Goal: Task Accomplishment & Management: Use online tool/utility

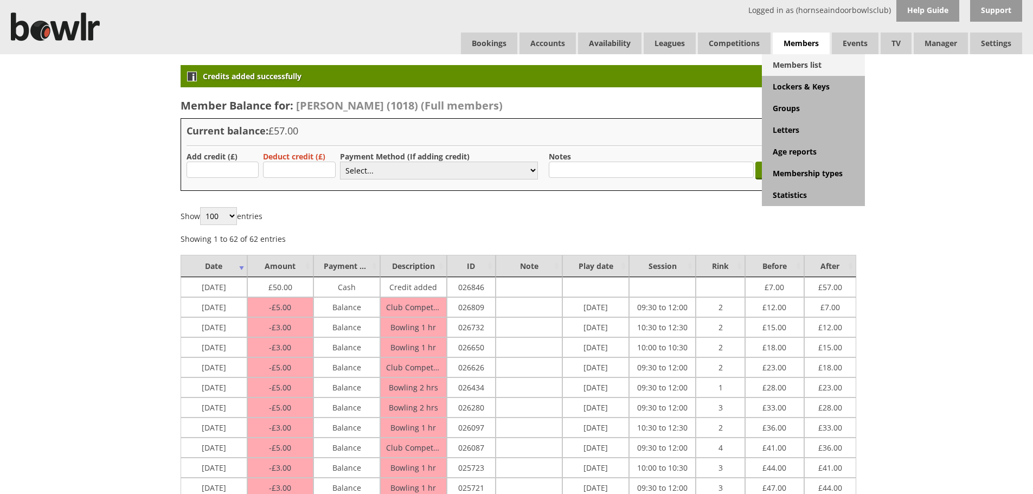
click at [814, 61] on link "Members list" at bounding box center [813, 65] width 103 height 22
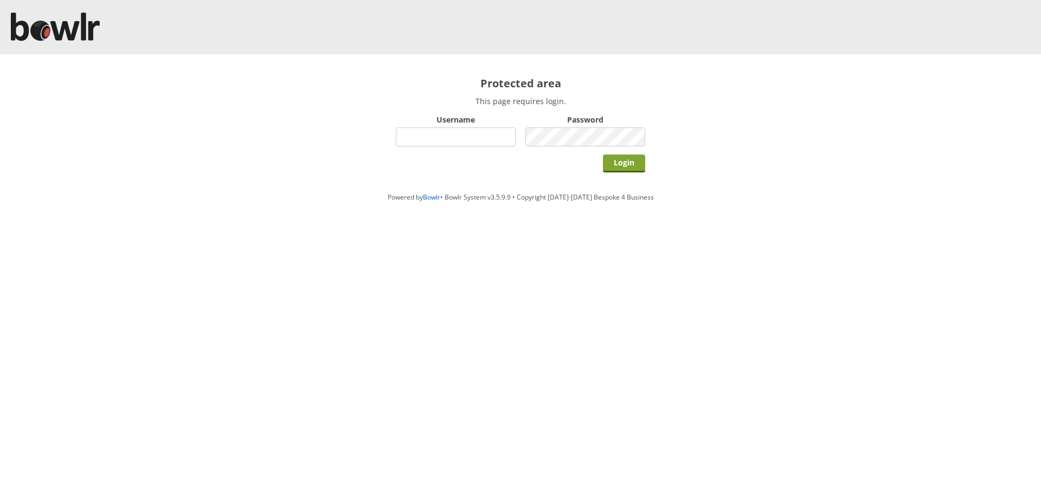
type input "hornseaindoorbowlsclub"
click at [615, 164] on input "Login" at bounding box center [624, 164] width 42 height 18
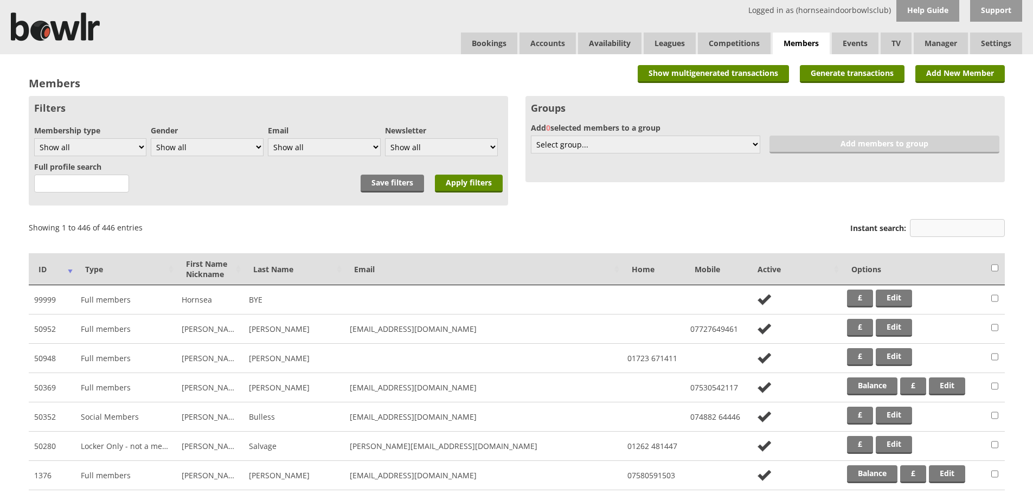
click at [942, 230] on input "Instant search:" at bounding box center [957, 228] width 95 height 18
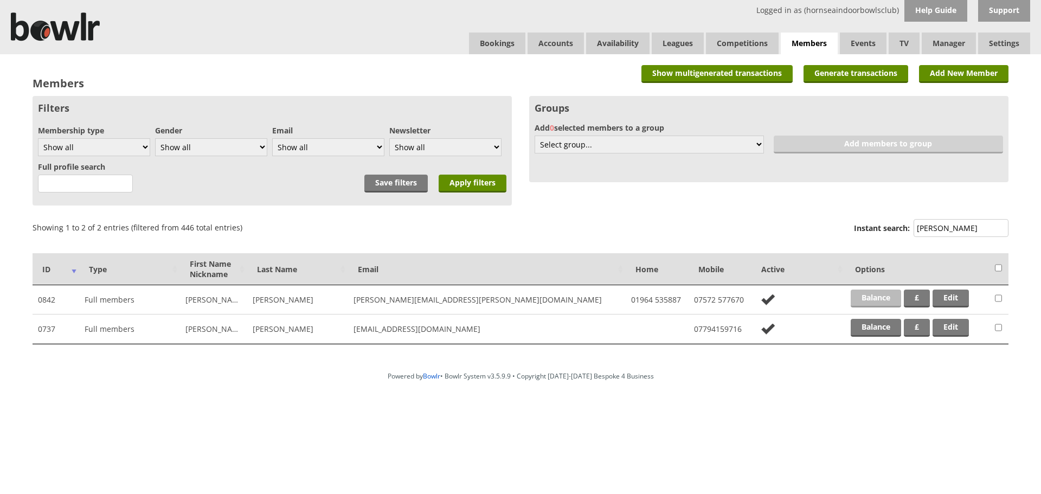
type input "[PERSON_NAME]"
click at [873, 297] on link "Balance" at bounding box center [876, 299] width 50 height 18
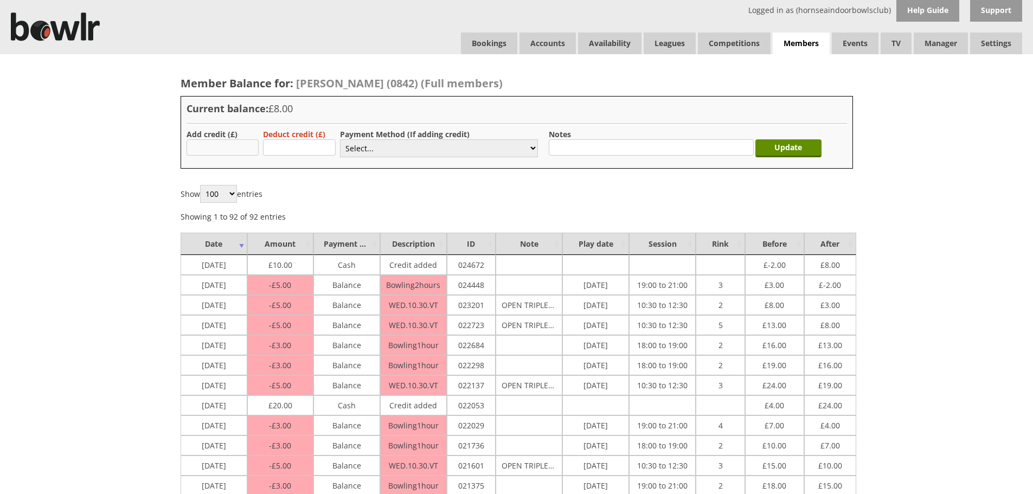
click at [219, 147] on input "text" at bounding box center [223, 147] width 73 height 16
type input "15.00"
click at [371, 152] on select "Select... Cash Card Cheque Bank Transfer Other Member Card Gift Voucher Balance" at bounding box center [439, 148] width 198 height 18
select select "1"
click at [340, 139] on select "Select... Cash Card Cheque Bank Transfer Other Member Card Gift Voucher Balance" at bounding box center [439, 148] width 198 height 18
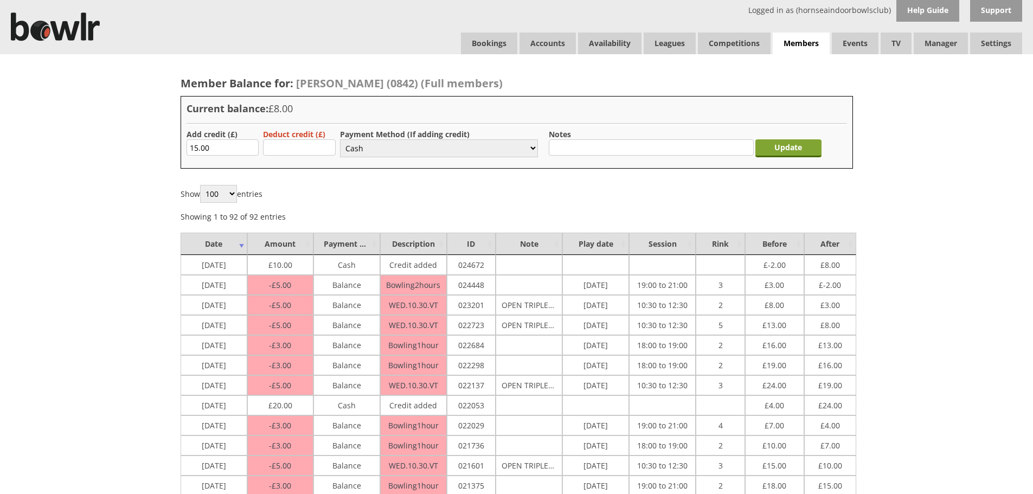
click at [798, 144] on input "Update" at bounding box center [788, 148] width 66 height 18
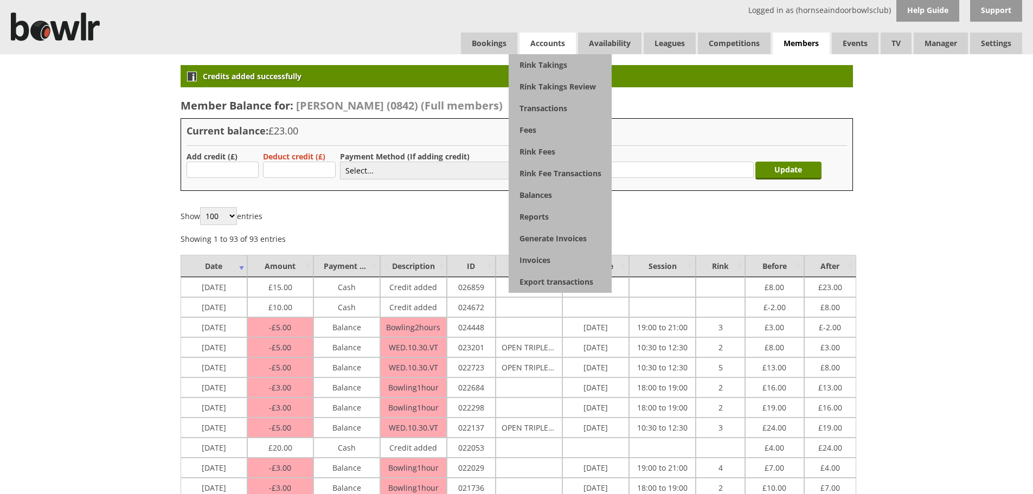
click at [554, 41] on span "Accounts" at bounding box center [548, 44] width 56 height 22
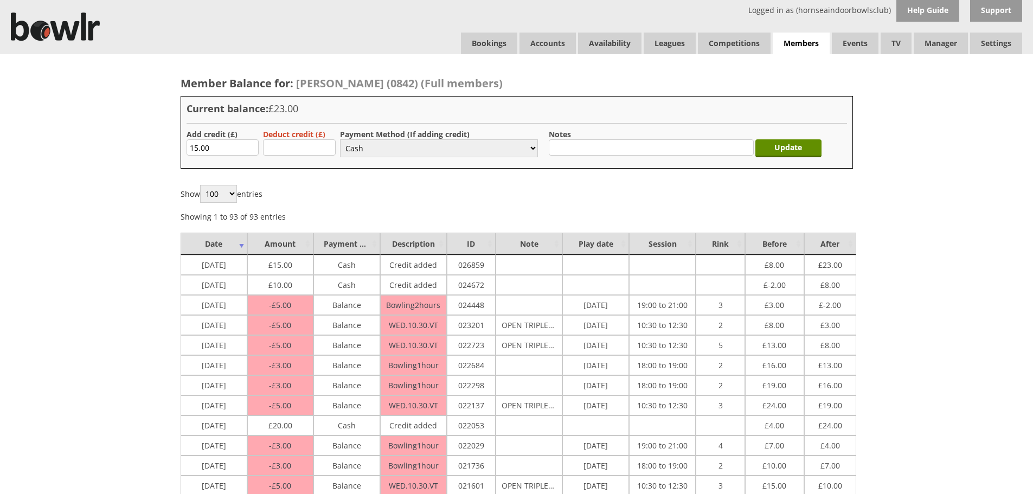
select select "1"
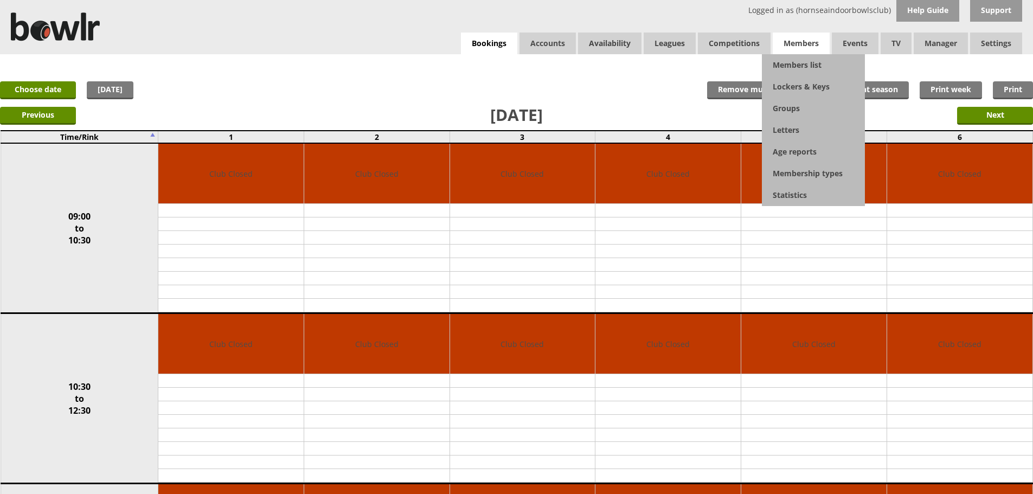
click at [805, 43] on span "Members" at bounding box center [801, 44] width 57 height 22
click at [803, 65] on link "Members list" at bounding box center [813, 65] width 103 height 22
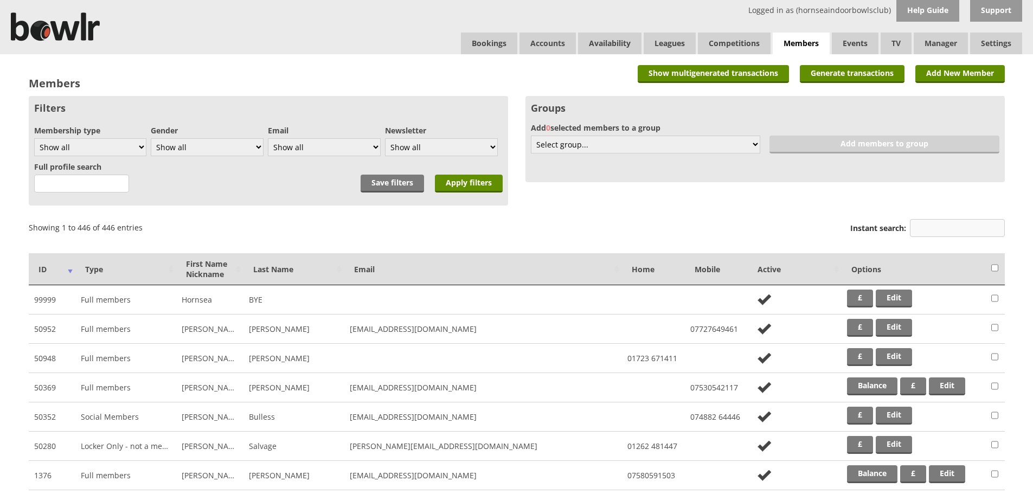
click at [941, 226] on input "Instant search:" at bounding box center [957, 228] width 95 height 18
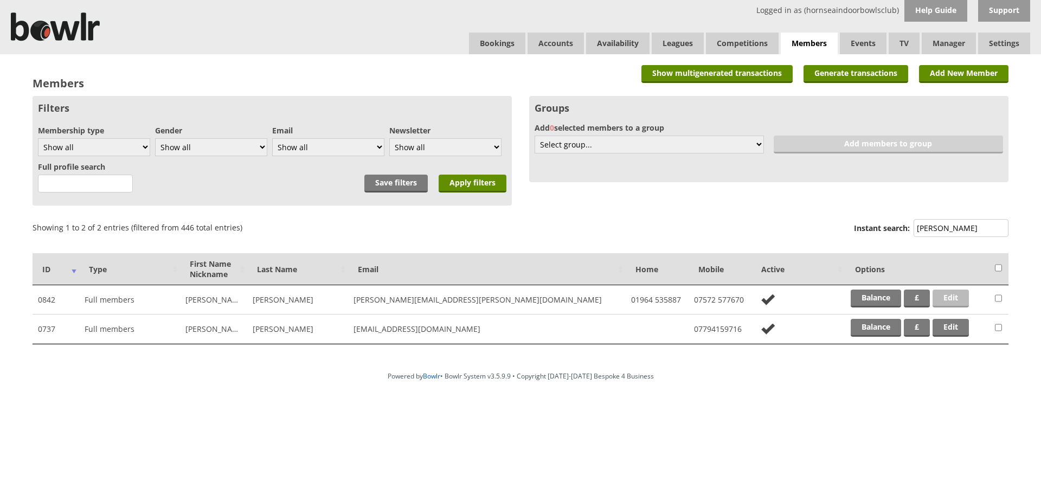
type input "dixon"
click at [950, 297] on link "Edit" at bounding box center [951, 299] width 36 height 18
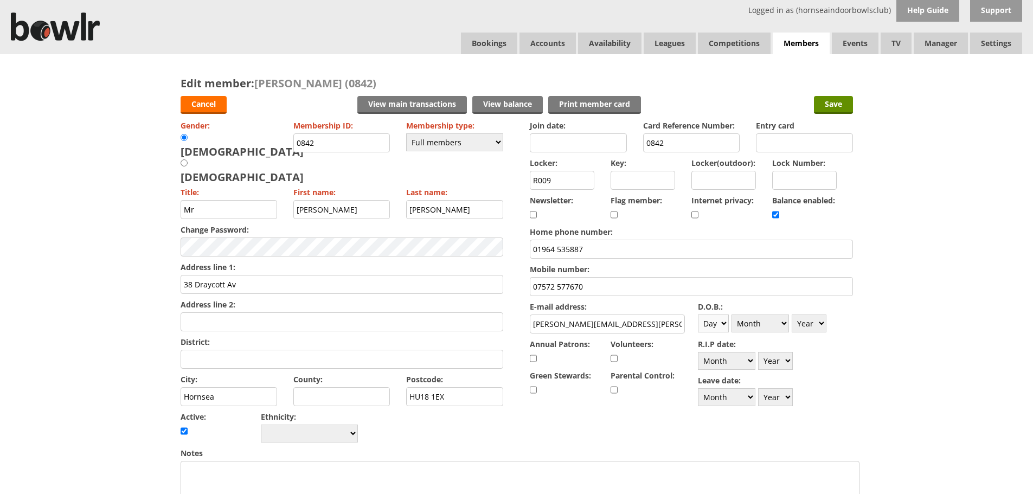
click at [723, 322] on select "Day 1 2 3 4 5 6 7 8 9 10 11 12 13 14 15 16 17 18 19 20 21 22 23 24 25 26 27 28 …" at bounding box center [713, 324] width 31 height 18
select select "13"
click at [698, 315] on select "Day 1 2 3 4 5 6 7 8 9 10 11 12 13 14 15 16 17 18 19 20 21 22 23 24 25 26 27 28 …" at bounding box center [713, 324] width 31 height 18
click at [784, 324] on select "Month January February March April May June July August September October Novem…" at bounding box center [760, 324] width 57 height 18
select select "7"
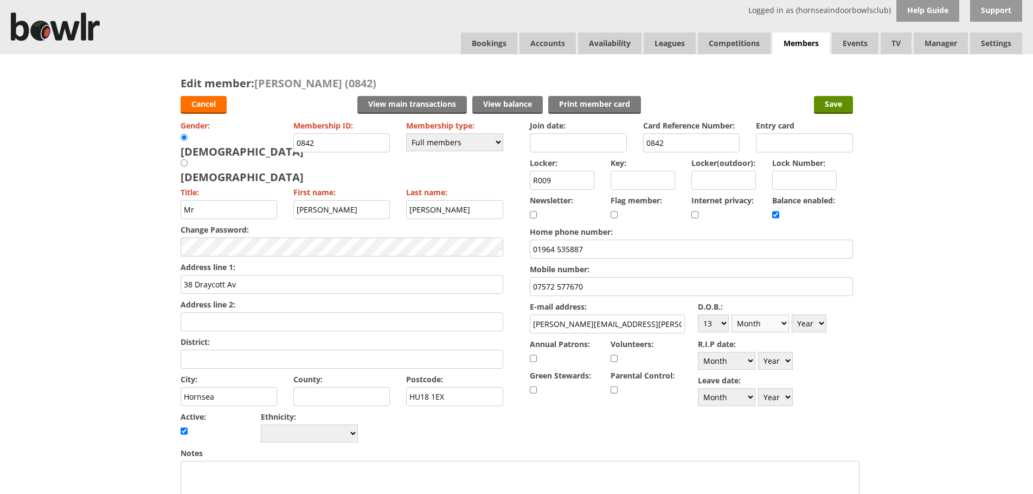
click at [732, 315] on select "Month January February March April May June July August September October Novem…" at bounding box center [760, 324] width 57 height 18
click at [820, 322] on select "Year 1900 1901 1902 1903 1904 1905 1906 1907 1908 1909 1910 1911 1912 1913 1914…" at bounding box center [809, 324] width 35 height 18
select select "1963"
click at [792, 315] on select "Year 1900 1901 1902 1903 1904 1905 1906 1907 1908 1909 1910 1911 1912 1913 1914…" at bounding box center [809, 324] width 35 height 18
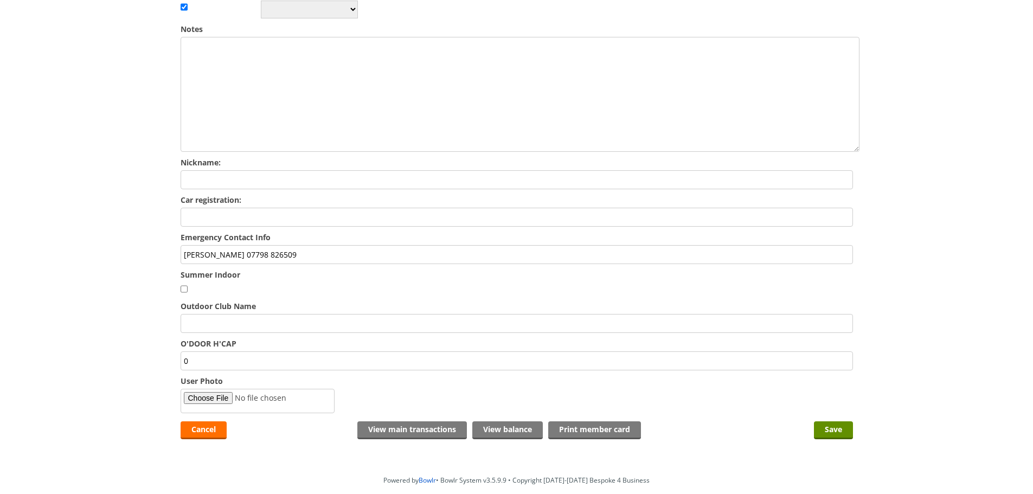
scroll to position [446, 0]
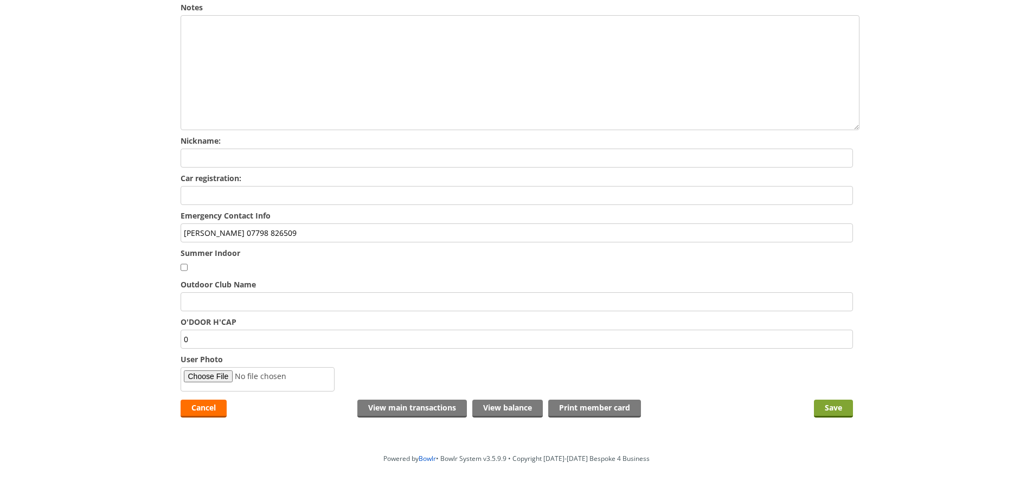
click at [826, 400] on input "Save" at bounding box center [833, 409] width 39 height 18
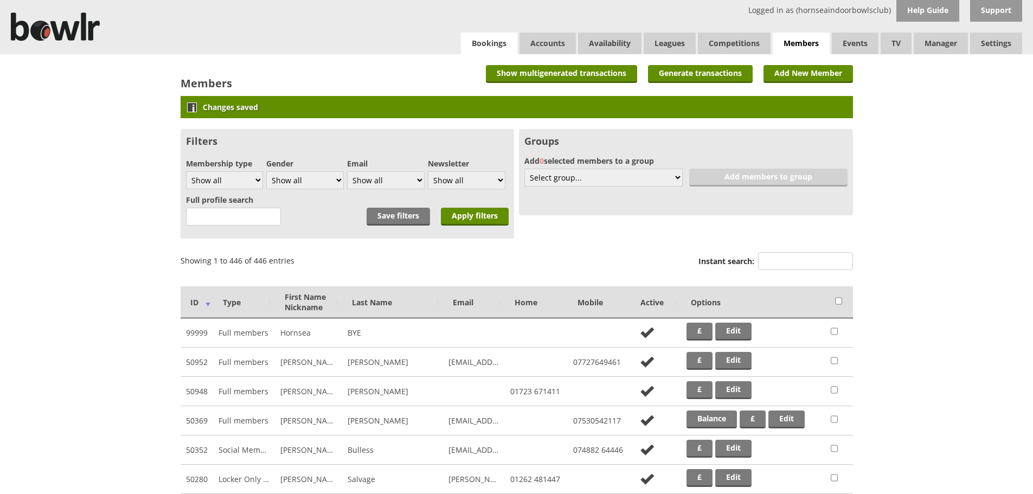
click at [493, 40] on link "Bookings" at bounding box center [489, 44] width 56 height 22
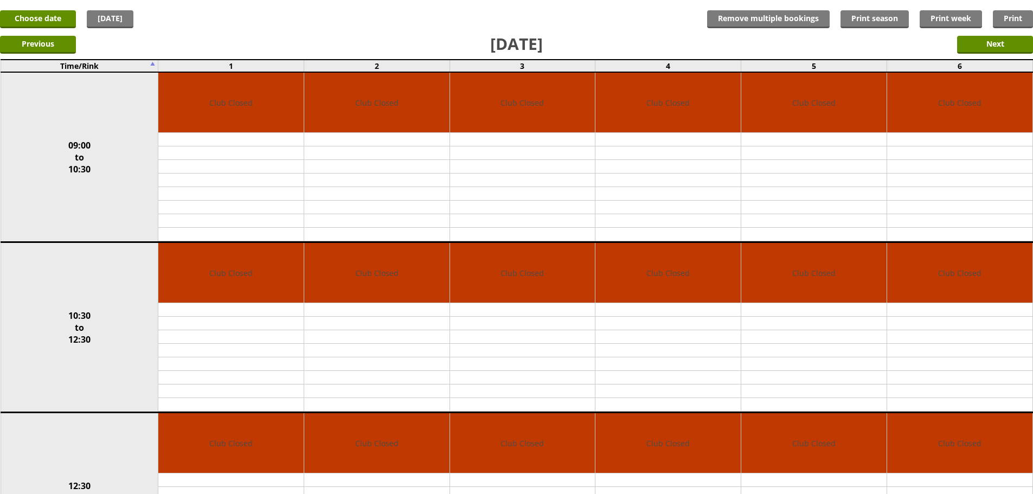
scroll to position [69, 0]
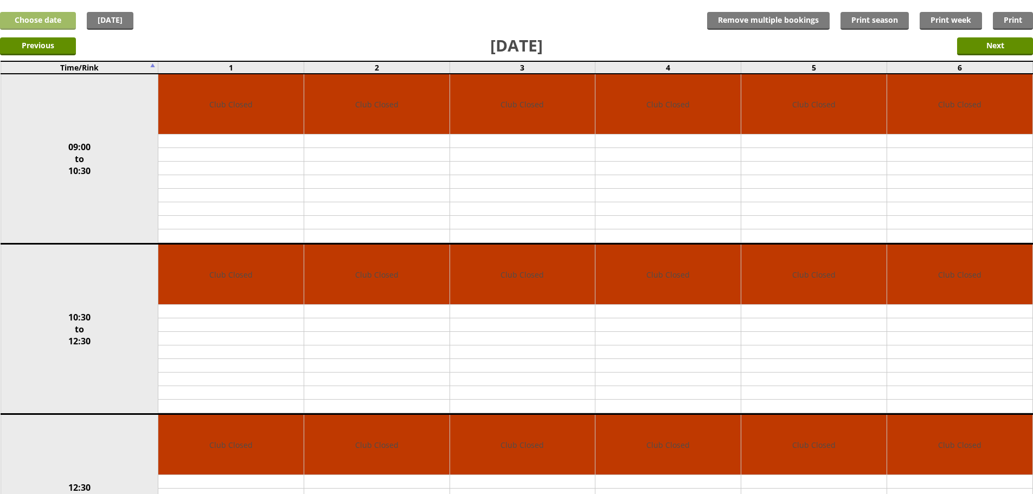
click at [47, 16] on link "Choose date" at bounding box center [38, 21] width 76 height 18
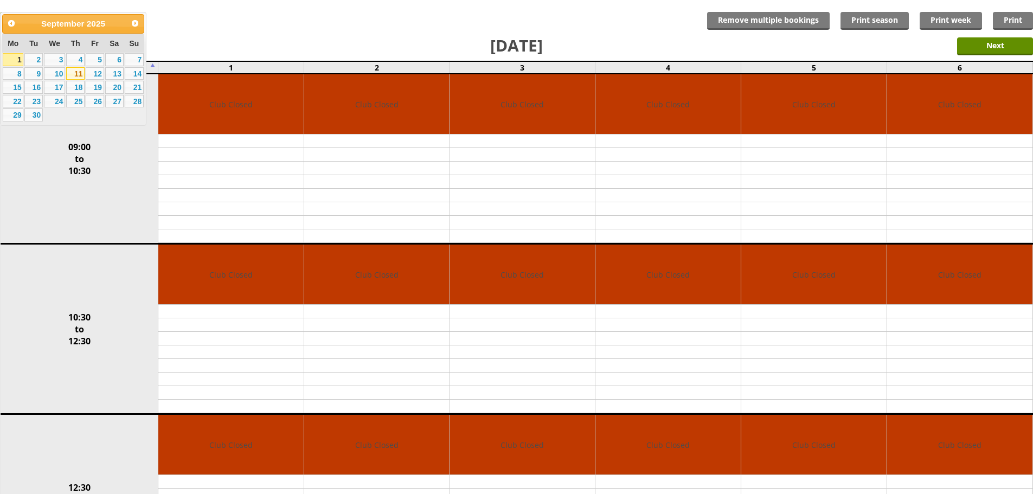
click at [76, 74] on link "11" at bounding box center [75, 73] width 18 height 13
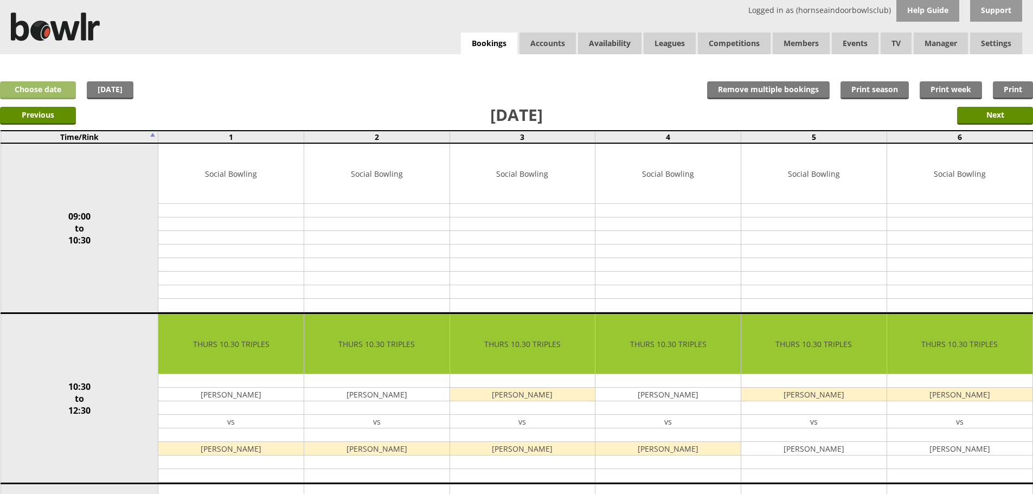
click at [57, 86] on link "Choose date" at bounding box center [38, 90] width 76 height 18
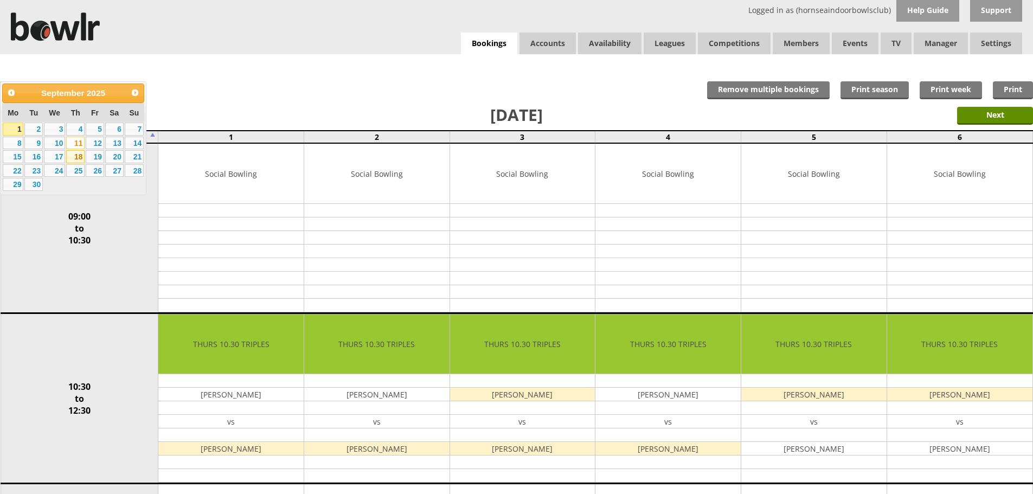
click at [74, 155] on link "18" at bounding box center [75, 156] width 18 height 13
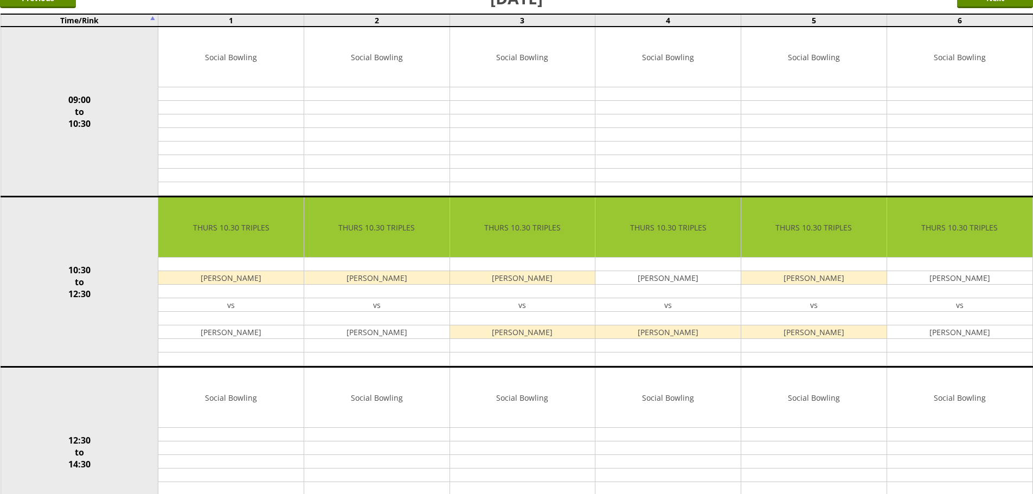
scroll to position [7, 0]
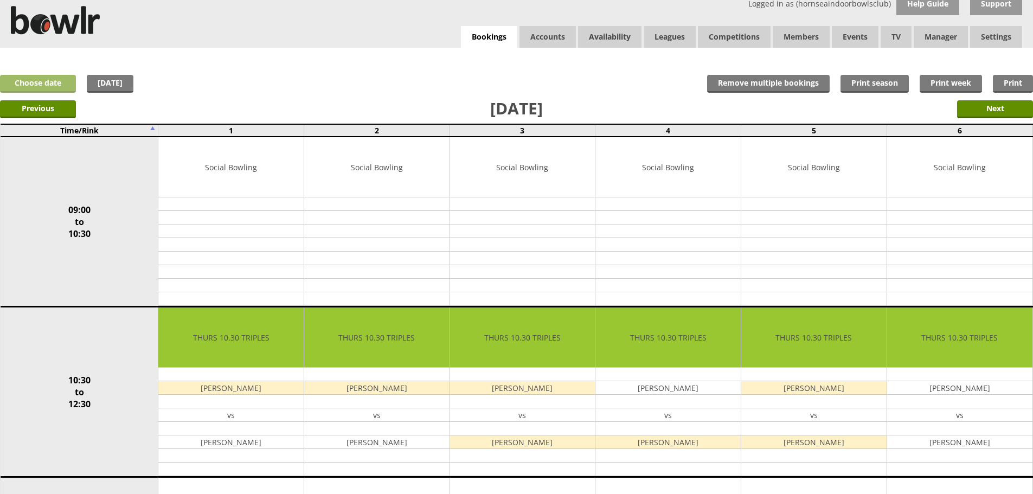
click at [24, 79] on link "Choose date" at bounding box center [38, 84] width 76 height 18
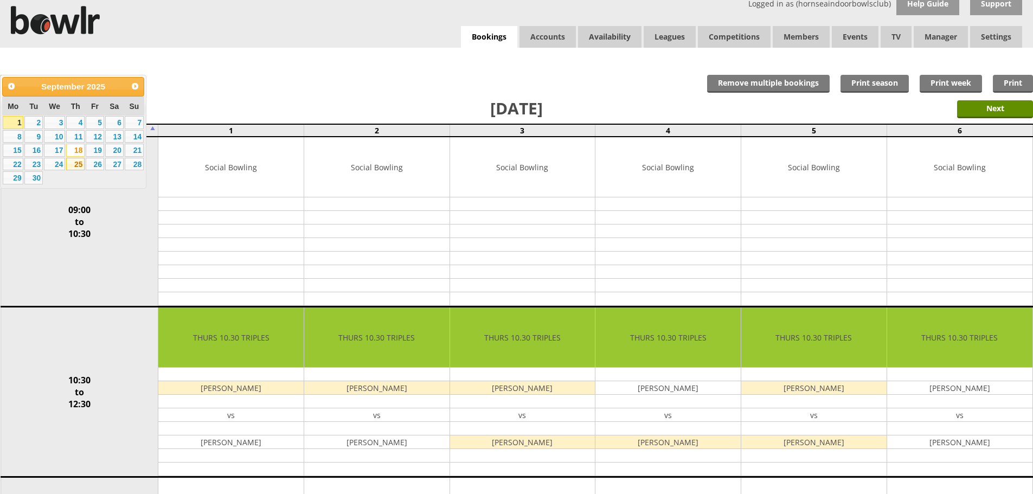
click at [74, 166] on link "25" at bounding box center [75, 164] width 18 height 13
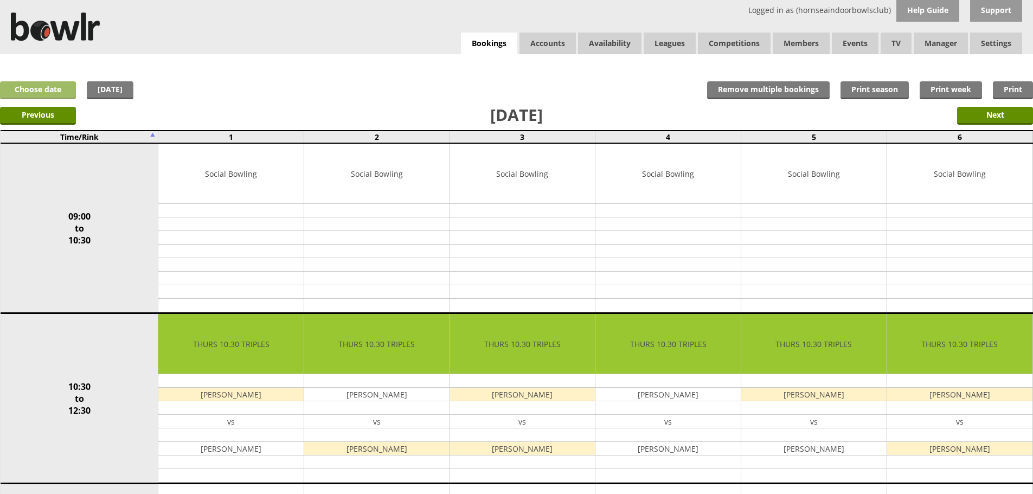
click at [41, 87] on link "Choose date" at bounding box center [38, 90] width 76 height 18
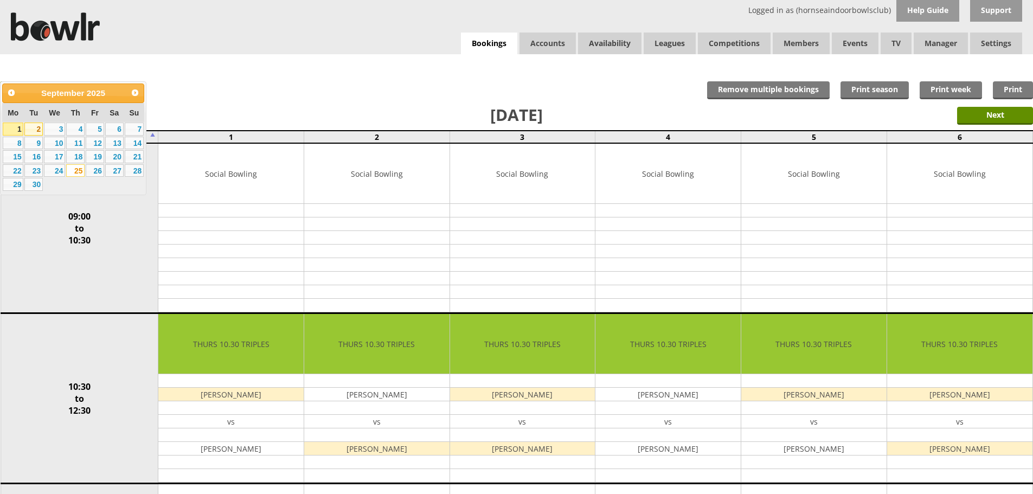
click at [38, 127] on link "2" at bounding box center [33, 129] width 18 height 13
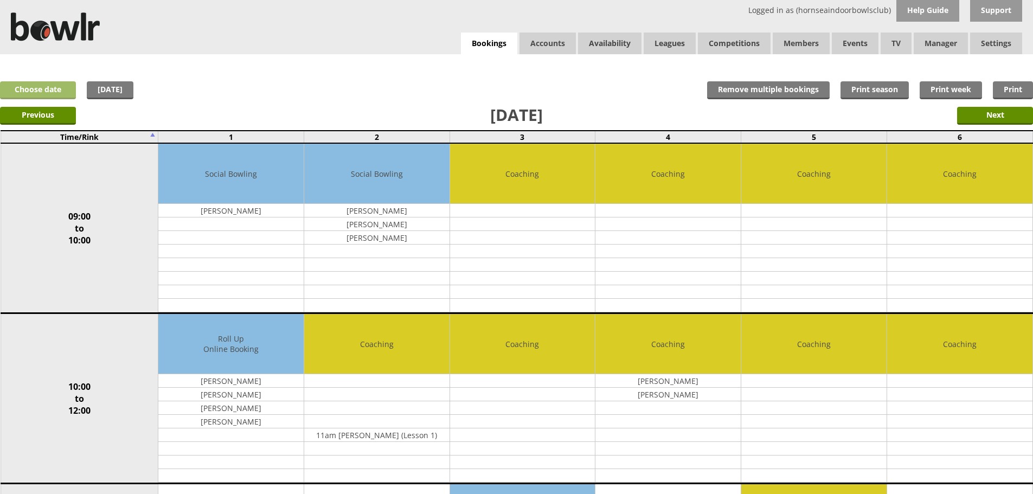
click at [50, 89] on link "Choose date" at bounding box center [38, 90] width 76 height 18
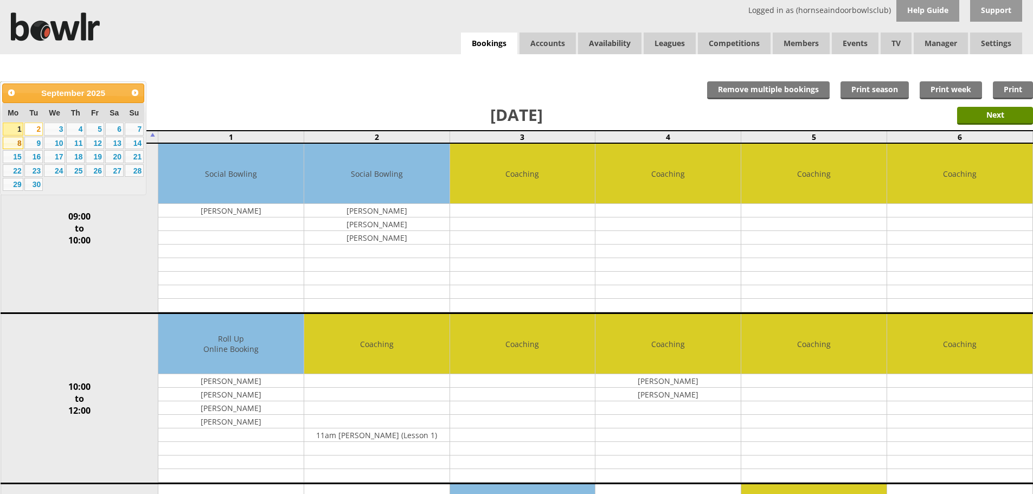
click at [14, 144] on link "8" at bounding box center [13, 143] width 21 height 13
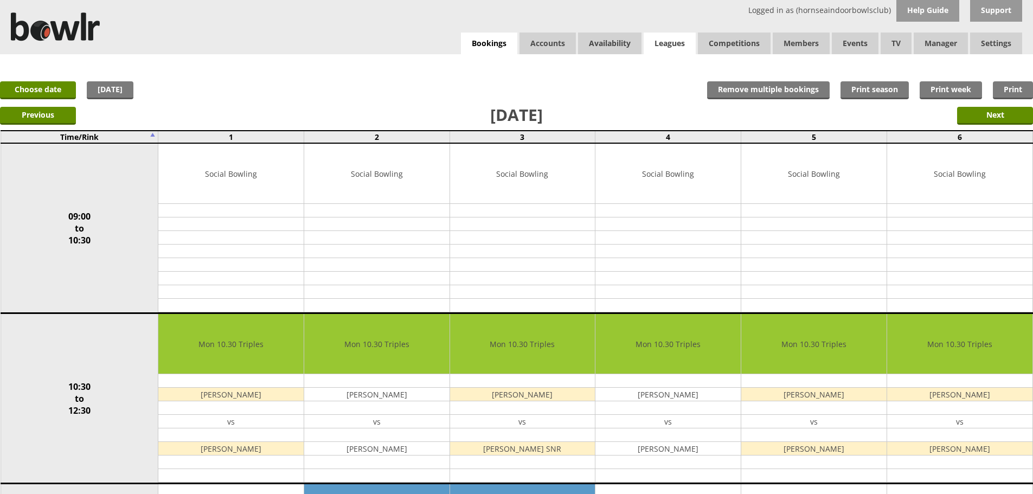
click at [672, 43] on link "Leagues" at bounding box center [670, 44] width 52 height 22
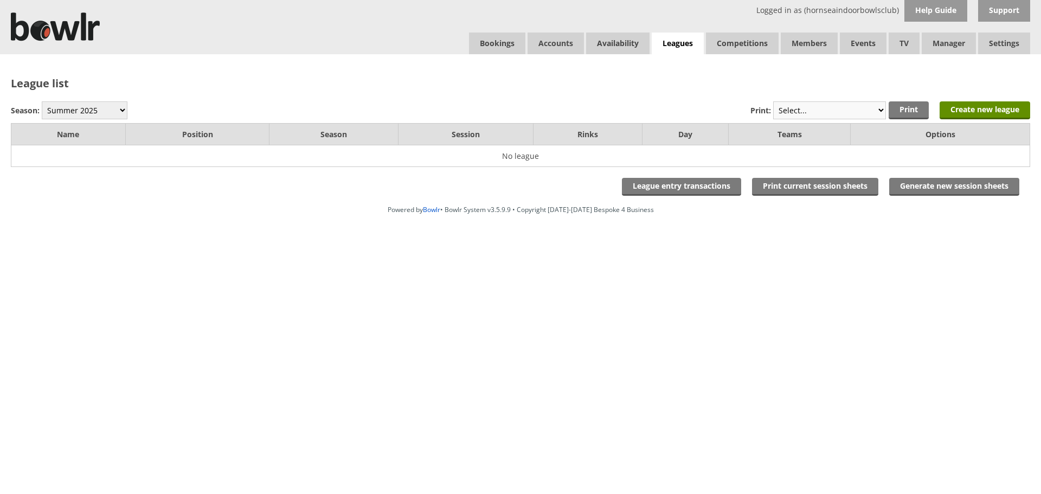
click at [876, 112] on select "Select... Print team captains Print all round summaries" at bounding box center [829, 110] width 113 height 18
click at [116, 108] on select "Winter 2025-6 Summer 2025 Winter 24-25 Summer 2024 Winter 2023 / 2024 Summer 20…" at bounding box center [85, 110] width 86 height 18
select select "10"
click at [42, 101] on select "Winter 2025-6 Summer 2025 Winter 24-25 Summer 2024 Winter 2023 / 2024 Summer 20…" at bounding box center [85, 110] width 86 height 18
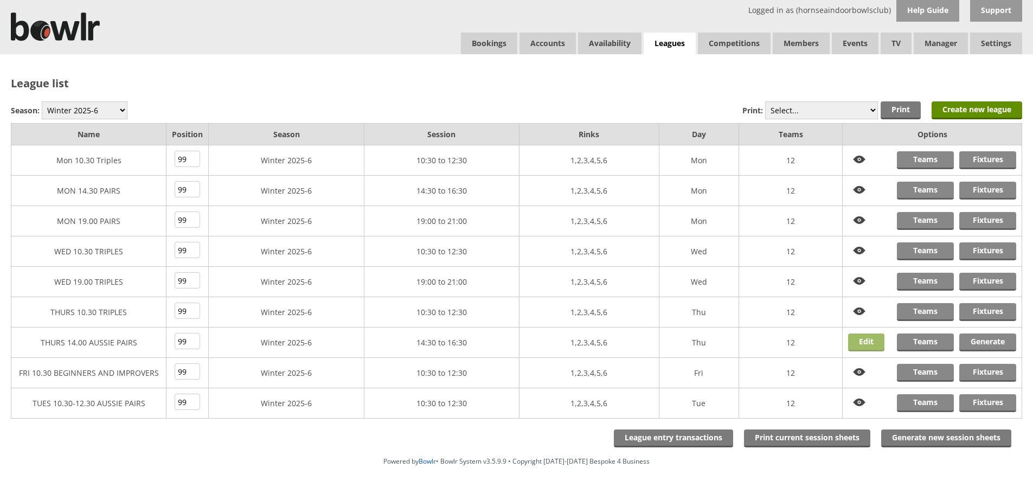
click at [869, 341] on link "Edit" at bounding box center [866, 343] width 36 height 18
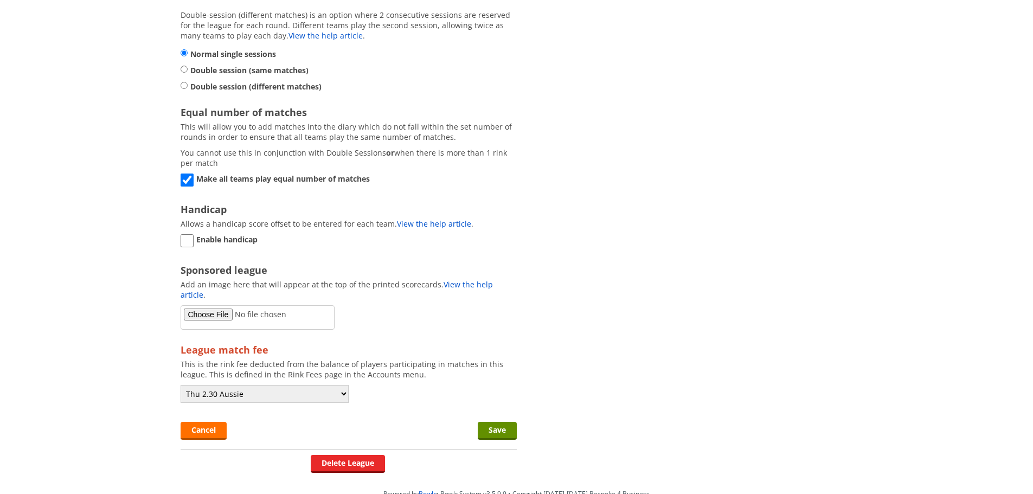
scroll to position [1167, 0]
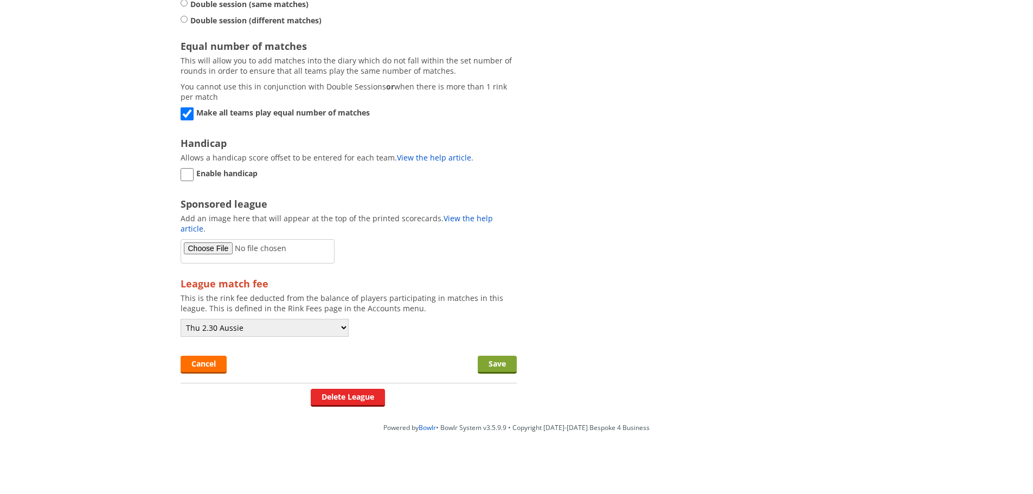
click at [491, 356] on input "Save" at bounding box center [497, 365] width 39 height 18
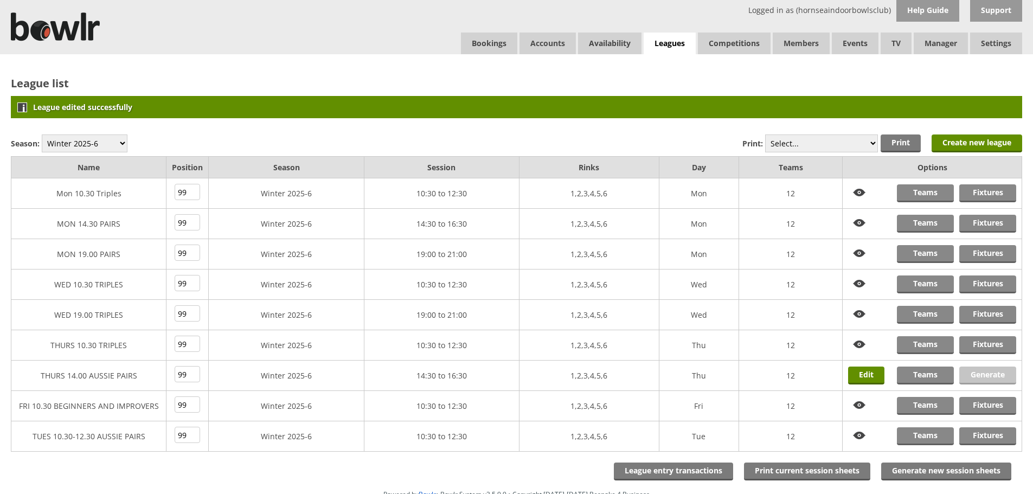
click at [987, 377] on link "Generate" at bounding box center [987, 376] width 57 height 18
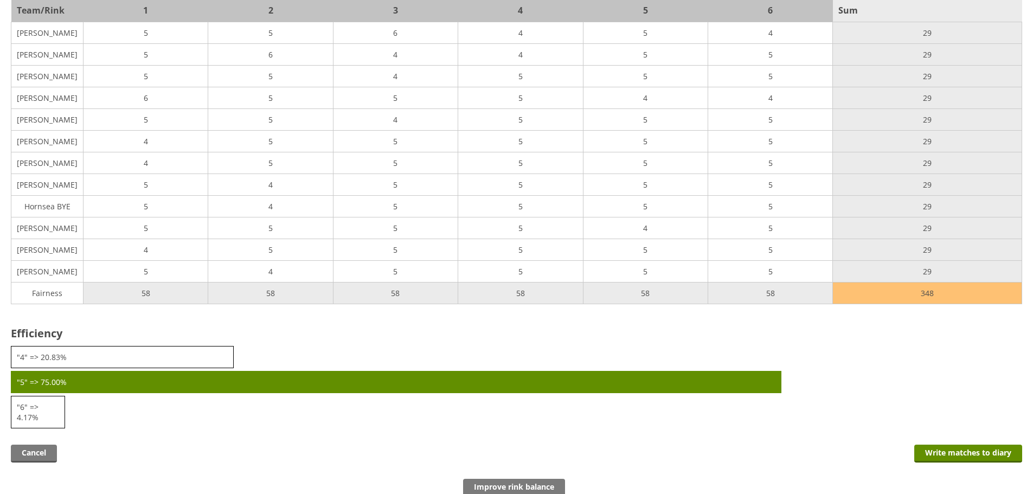
scroll to position [1305, 0]
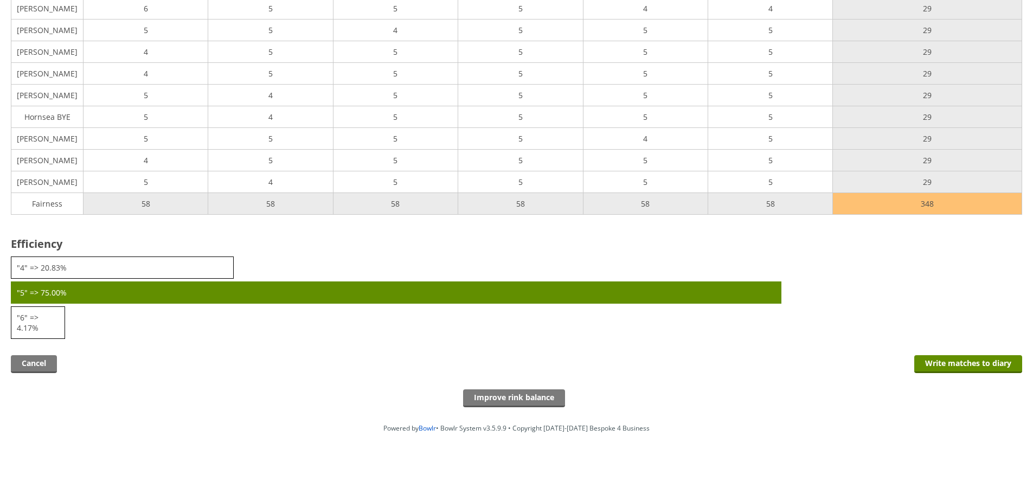
scroll to position [1454, 0]
click at [486, 398] on input "Improve rink balance" at bounding box center [514, 398] width 102 height 18
click at [545, 396] on input "Improve rink balance" at bounding box center [514, 398] width 102 height 18
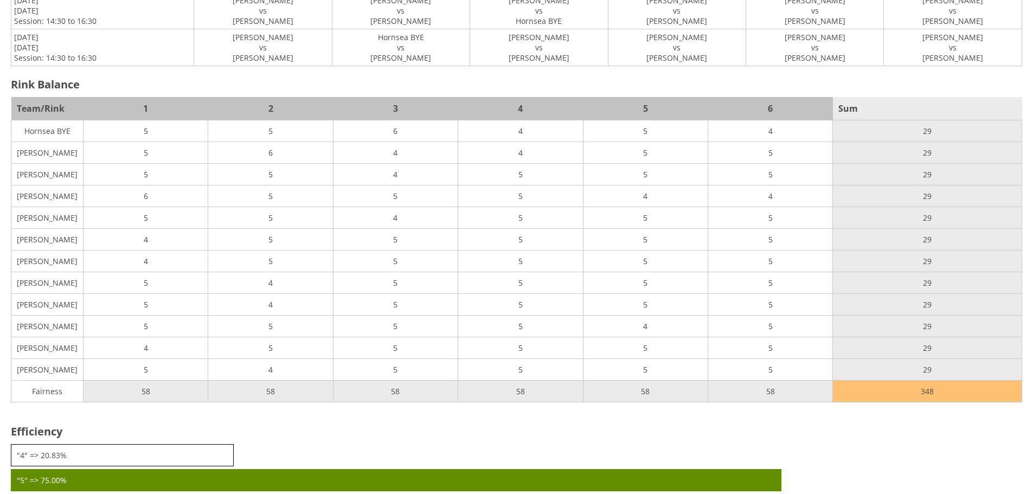
scroll to position [1454, 0]
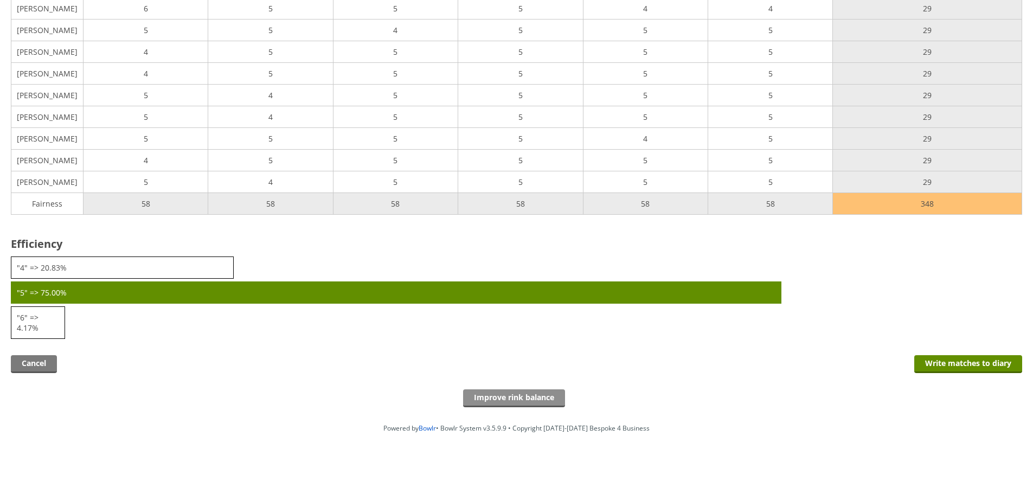
click at [514, 394] on input "Improve rink balance" at bounding box center [514, 398] width 102 height 18
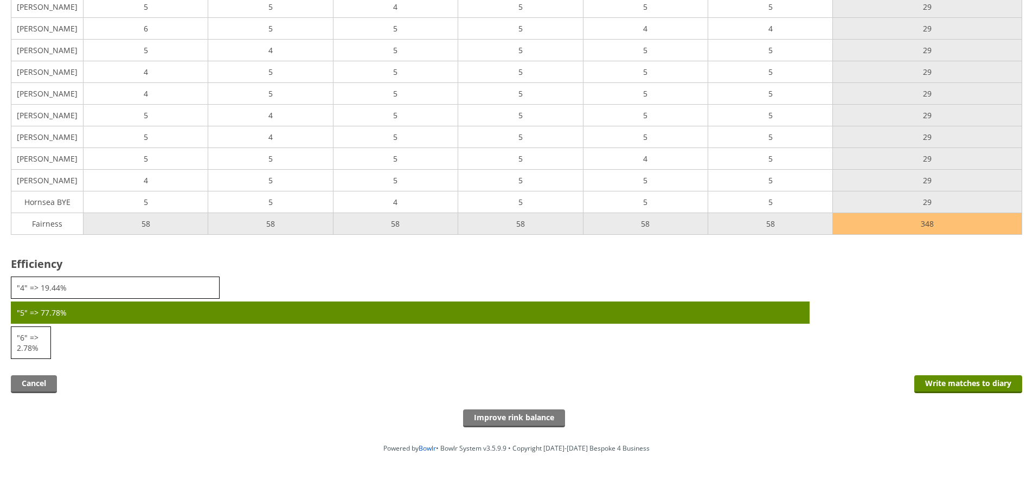
scroll to position [1454, 0]
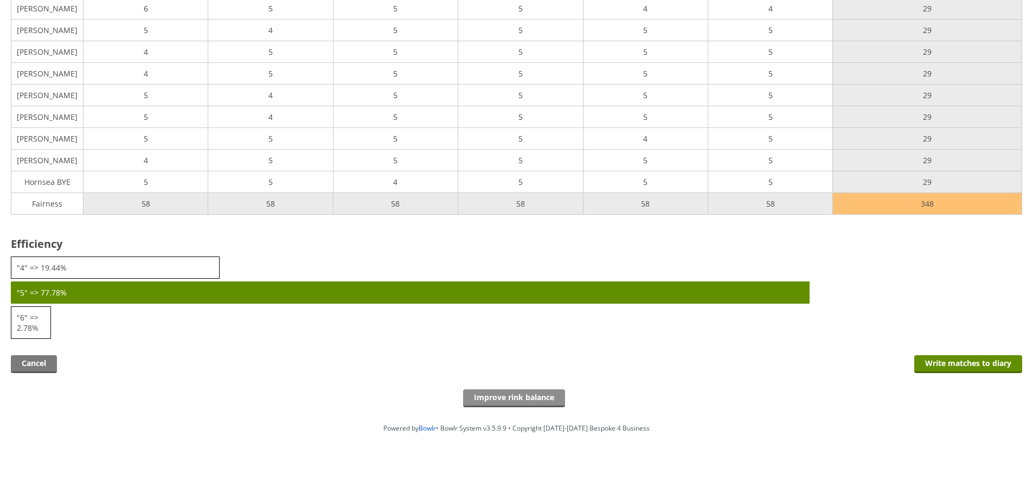
click at [540, 398] on input "Improve rink balance" at bounding box center [514, 398] width 102 height 18
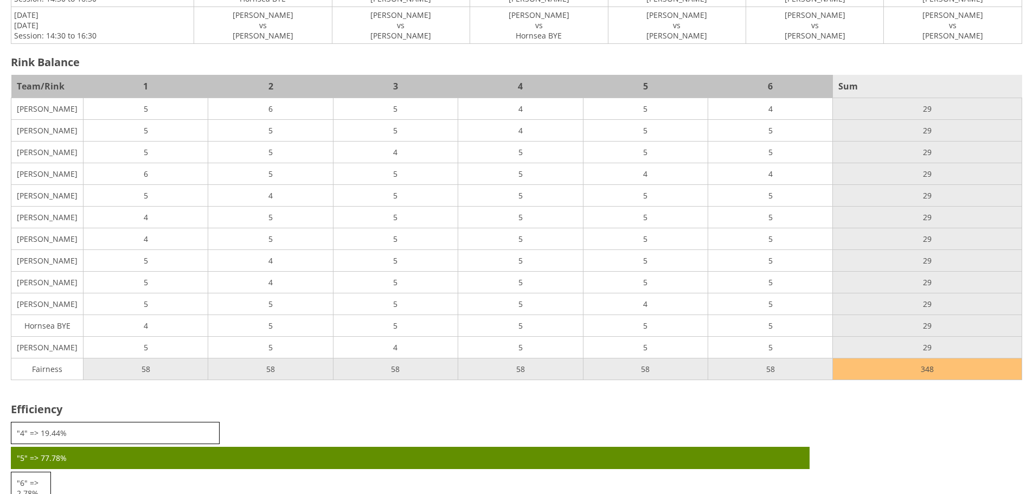
scroll to position [1454, 0]
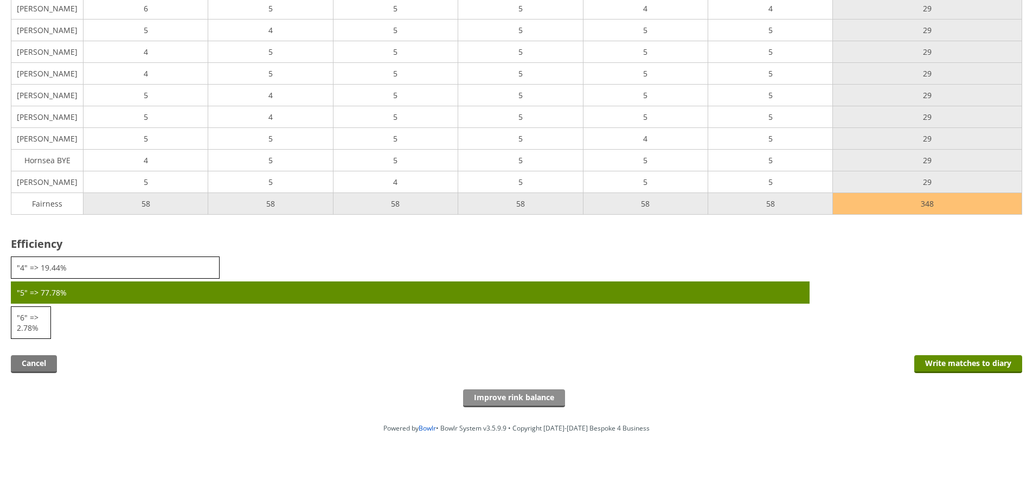
click at [513, 400] on input "Improve rink balance" at bounding box center [514, 398] width 102 height 18
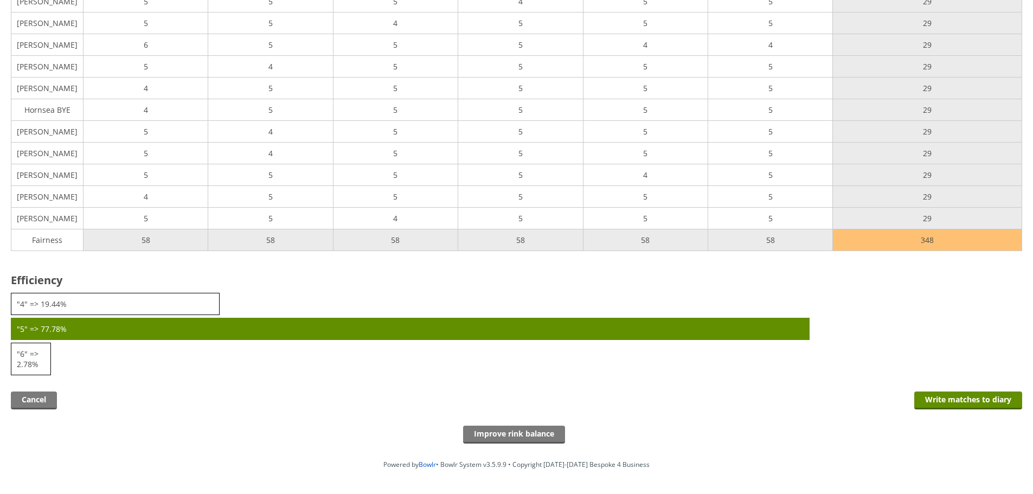
scroll to position [1454, 0]
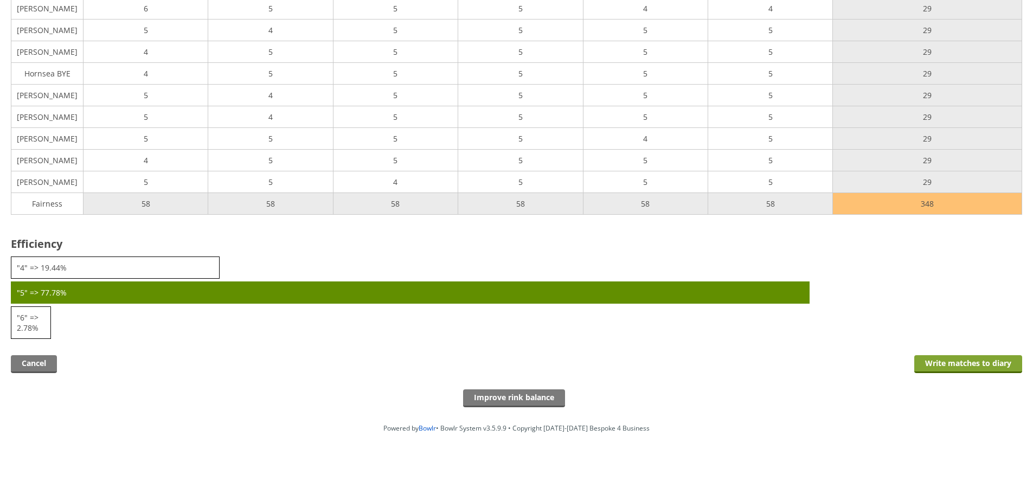
click at [976, 360] on input "Write matches to diary" at bounding box center [968, 364] width 108 height 18
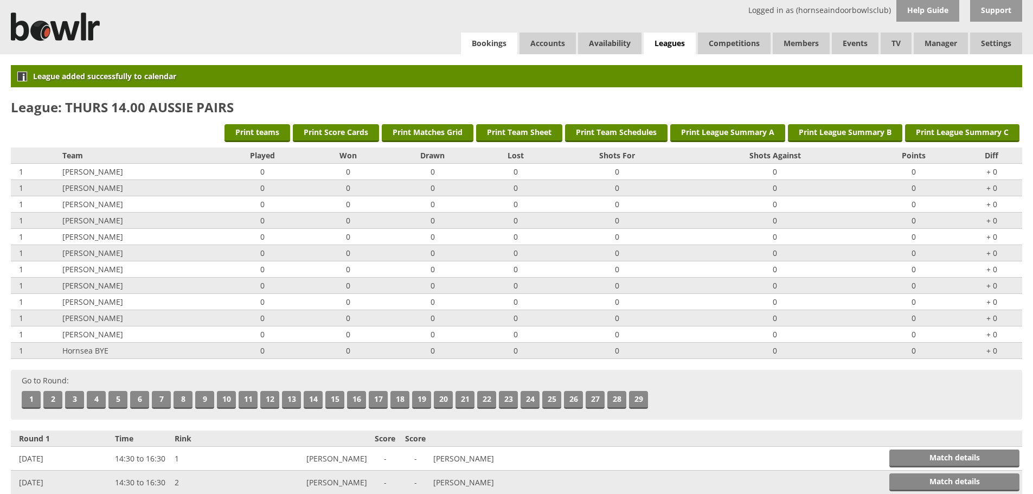
click at [492, 47] on link "Bookings" at bounding box center [489, 44] width 56 height 22
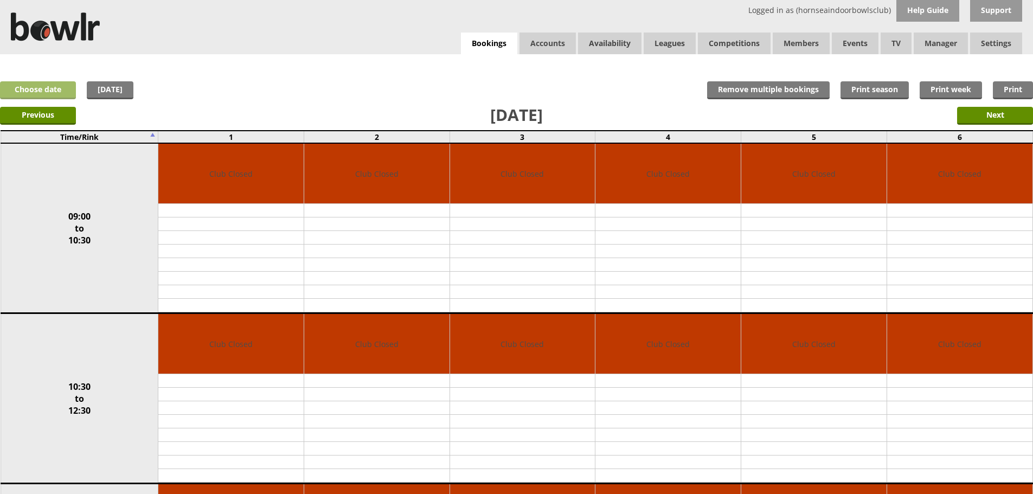
click at [42, 86] on link "Choose date" at bounding box center [38, 90] width 76 height 18
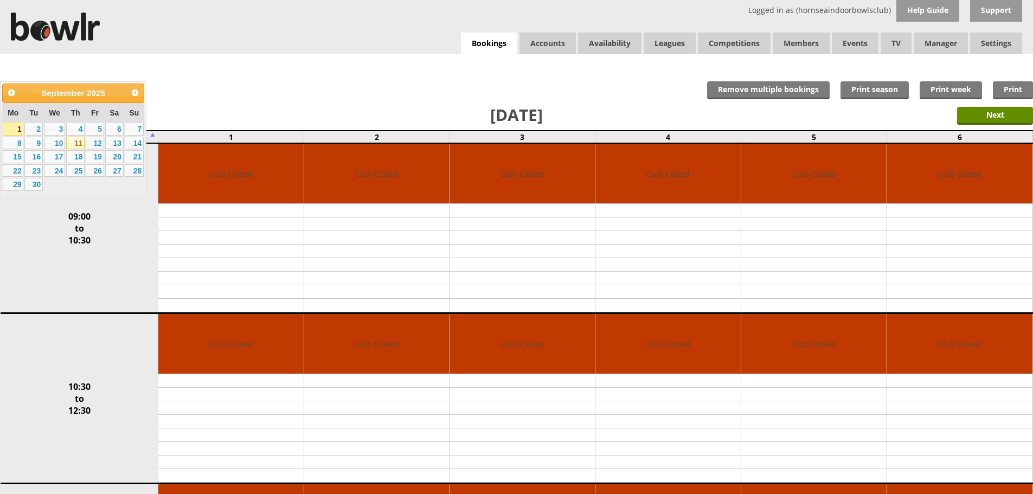
click at [79, 144] on link "11" at bounding box center [75, 143] width 18 height 13
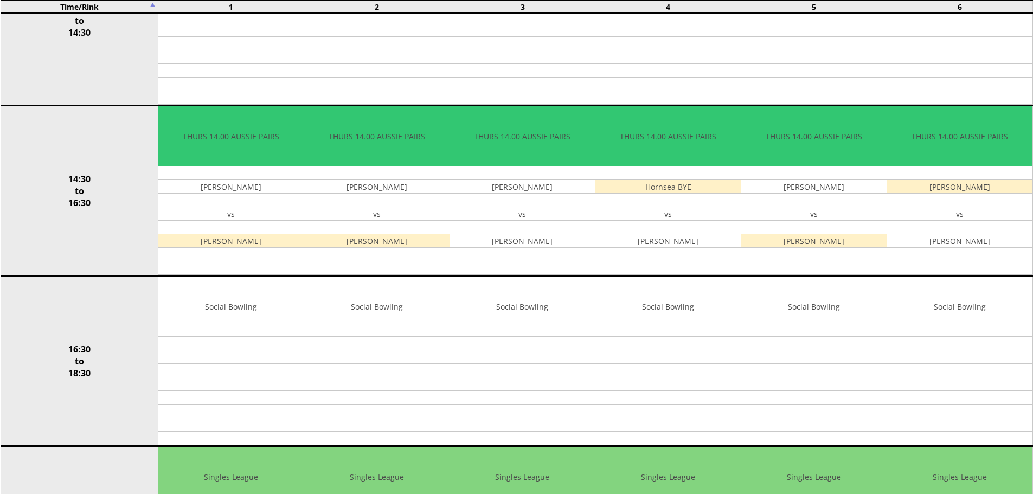
scroll to position [563, 0]
